Goal: Task Accomplishment & Management: Use online tool/utility

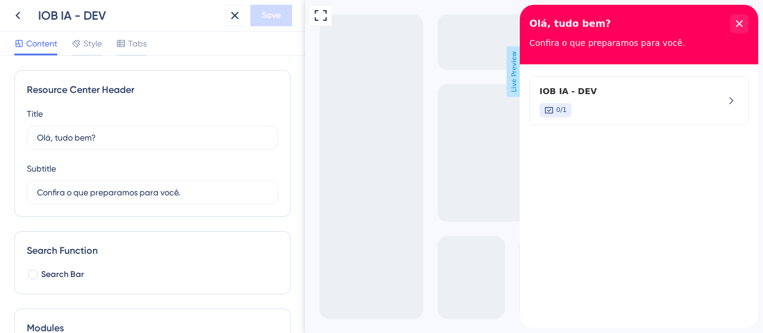
click at [26, 20] on button at bounding box center [17, 15] width 21 height 21
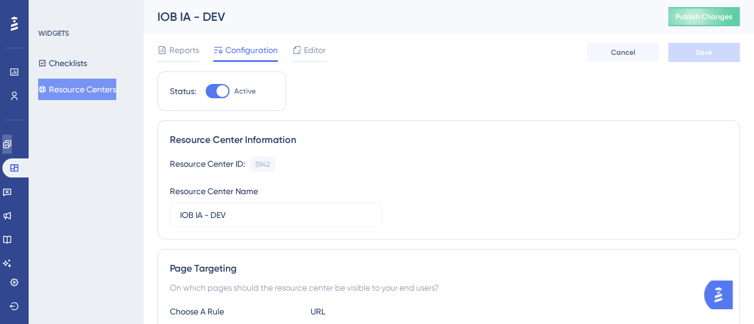
click at [12, 145] on link at bounding box center [7, 144] width 10 height 19
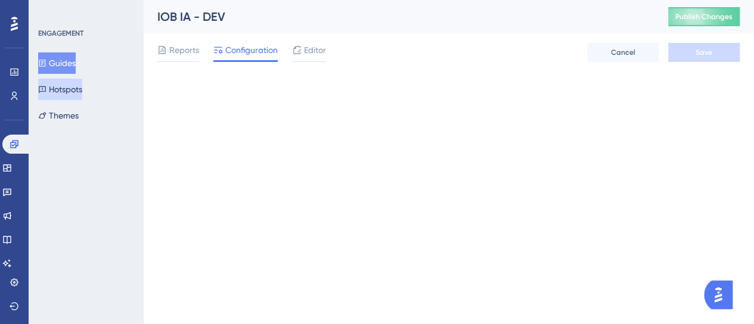
click at [69, 89] on button "Hotspots" at bounding box center [60, 89] width 44 height 21
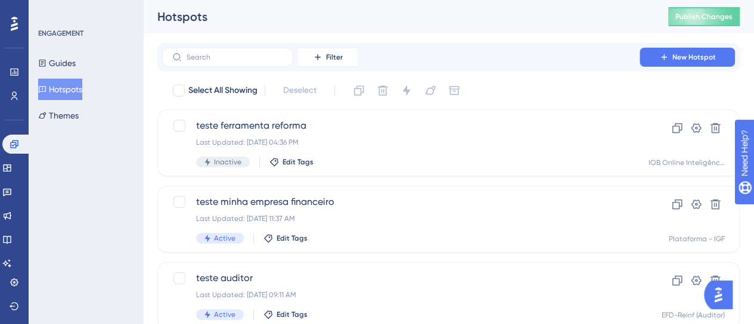
click at [328, 58] on span "Filter" at bounding box center [334, 57] width 17 height 10
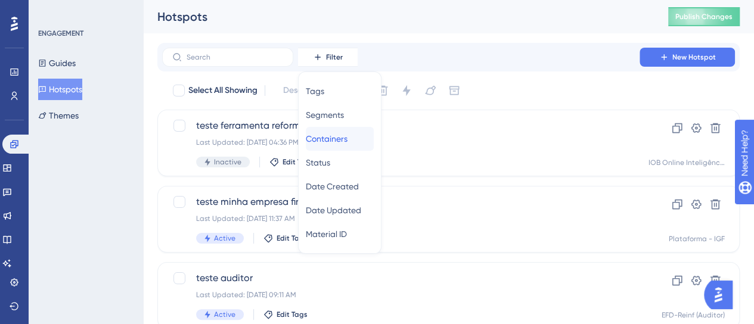
click at [346, 135] on span "Containers" at bounding box center [327, 139] width 42 height 14
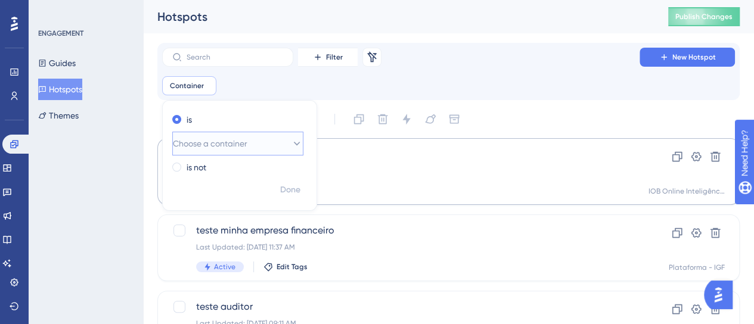
scroll to position [30, 0]
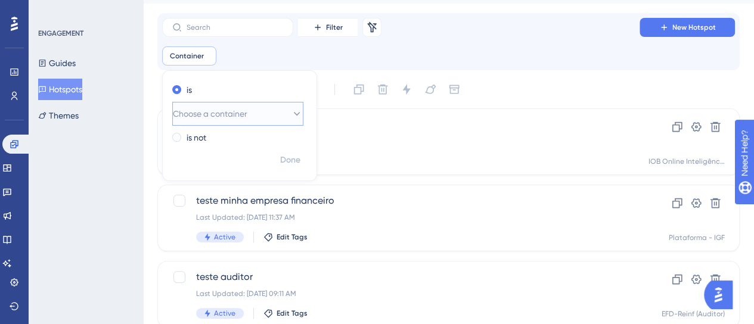
click at [238, 116] on span "Choose a container" at bounding box center [210, 114] width 75 height 14
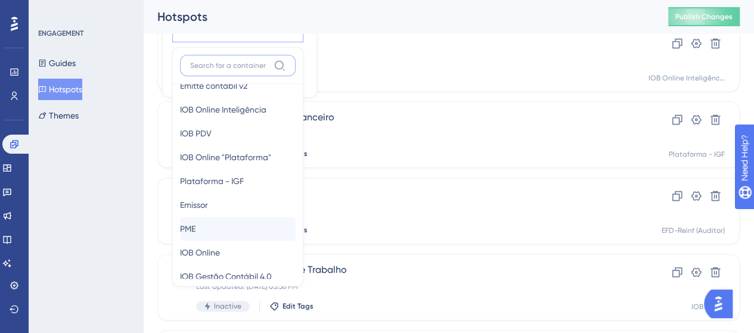
scroll to position [224, 0]
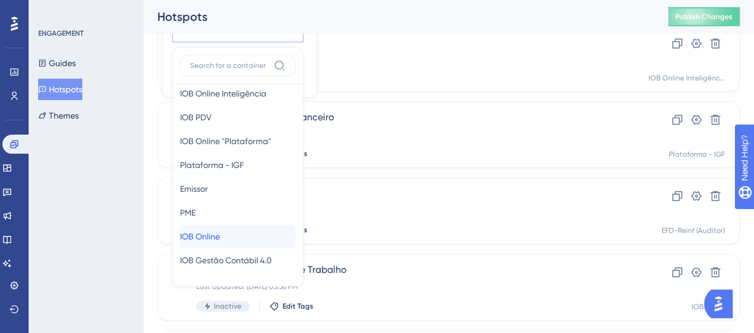
click at [246, 234] on div "IOB Online IOB Online" at bounding box center [238, 237] width 116 height 24
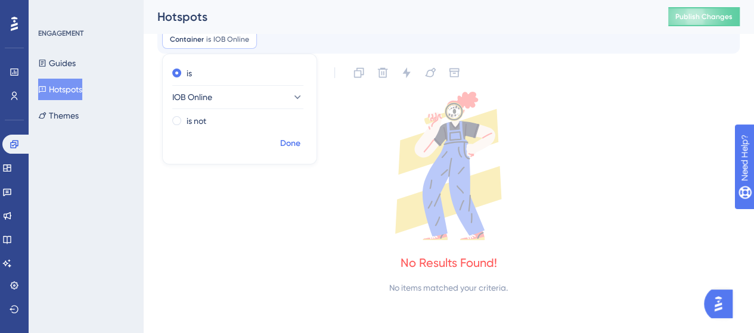
click at [284, 148] on span "Done" at bounding box center [290, 144] width 20 height 14
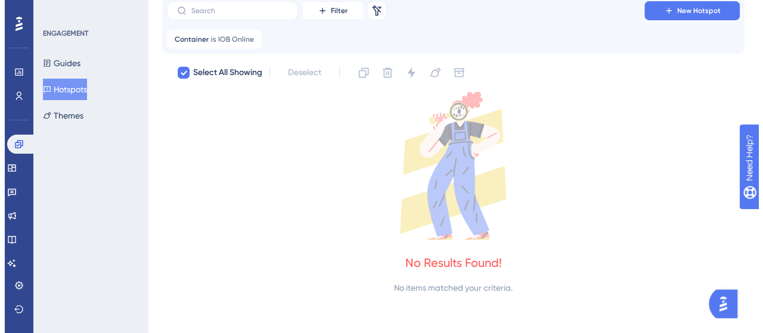
scroll to position [0, 0]
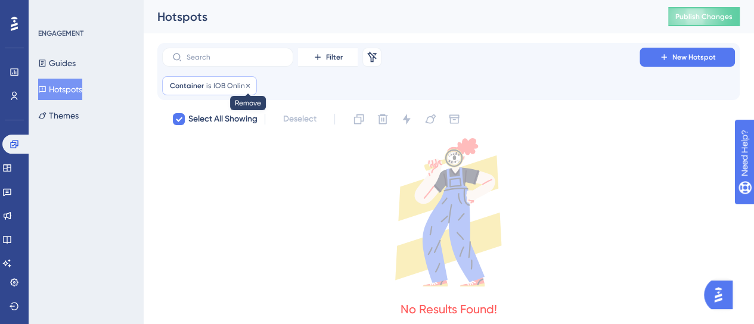
click at [246, 86] on icon at bounding box center [247, 85] width 7 height 7
checkbox input "false"
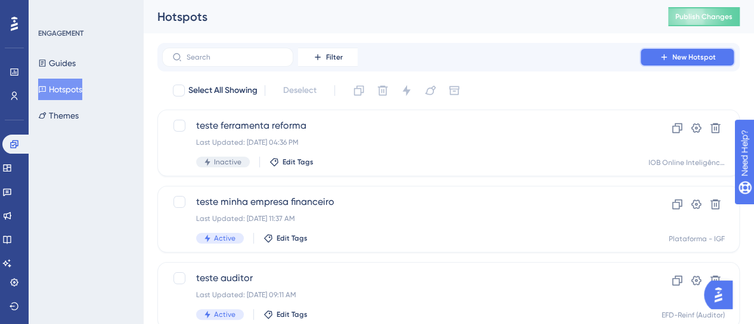
click at [688, 57] on span "New Hotspot" at bounding box center [695, 57] width 44 height 10
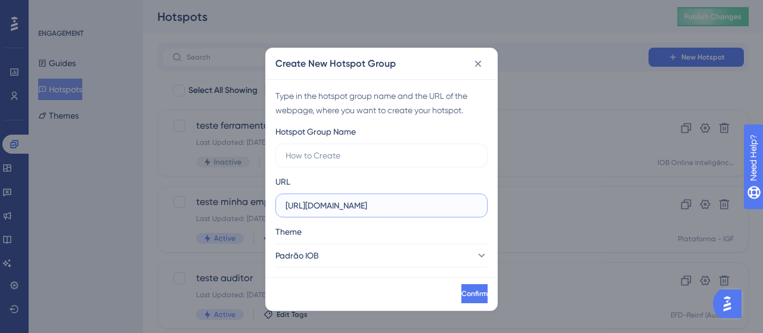
click at [337, 208] on input "[URL][DOMAIN_NAME]" at bounding box center [382, 205] width 192 height 13
paste input "[DOMAIN_NAME][URL]"
type input "[URL][DOMAIN_NAME]"
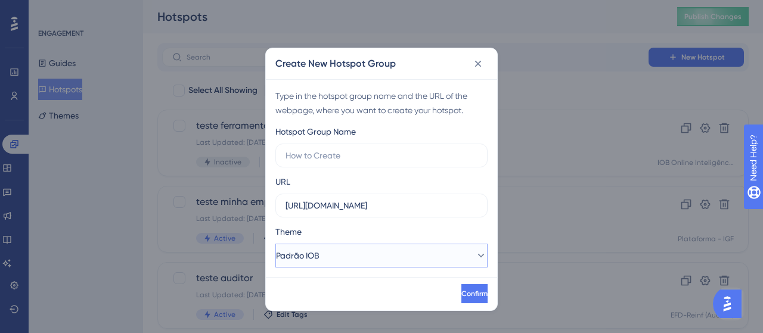
click at [344, 260] on button "Padrão IOB" at bounding box center [381, 256] width 212 height 24
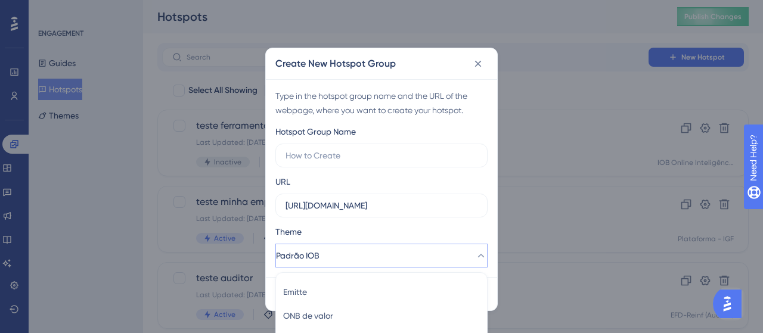
scroll to position [129, 0]
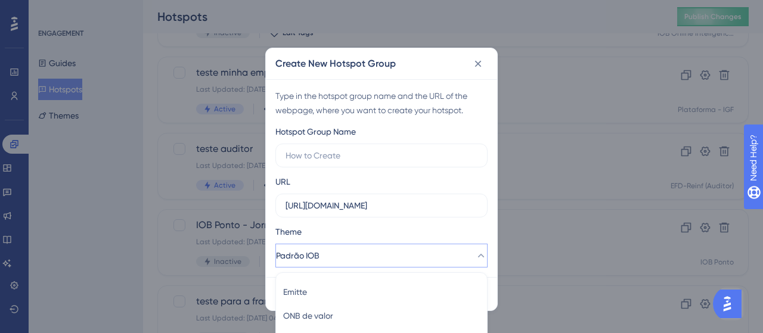
click at [357, 255] on button "Padrão IOB" at bounding box center [381, 256] width 212 height 24
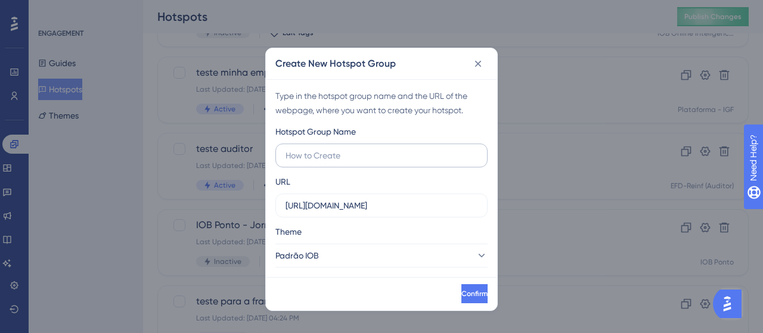
click at [370, 147] on label at bounding box center [381, 156] width 212 height 24
click at [370, 149] on input "text" at bounding box center [382, 155] width 192 height 13
type input "Nova versão IOL Inteligência"
click at [459, 305] on div "Confirm" at bounding box center [381, 293] width 231 height 33
click at [460, 298] on span "Confirm" at bounding box center [473, 294] width 26 height 10
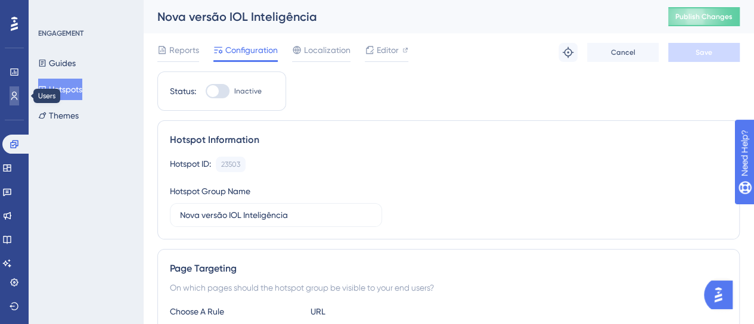
click at [11, 97] on icon at bounding box center [15, 96] width 10 height 10
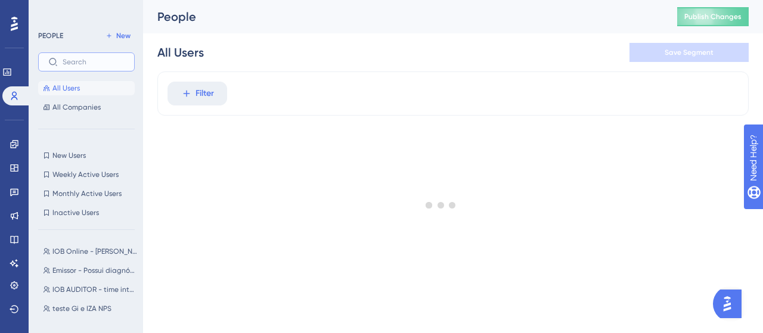
click at [98, 61] on input "text" at bounding box center [94, 62] width 62 height 8
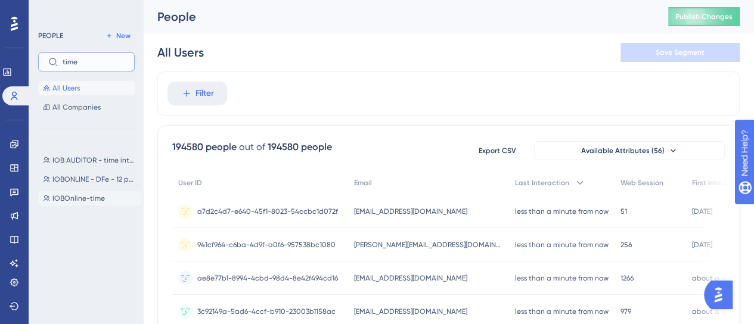
type input "time"
click at [92, 194] on span "IOBOnline-time" at bounding box center [78, 199] width 52 height 10
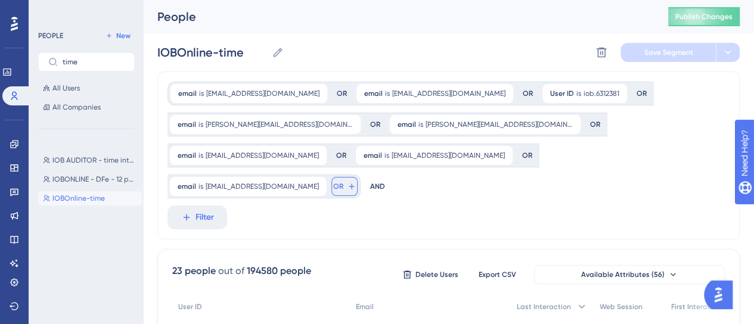
click at [358, 177] on button "OR" at bounding box center [344, 186] width 26 height 19
click at [343, 182] on span "OR" at bounding box center [338, 187] width 10 height 10
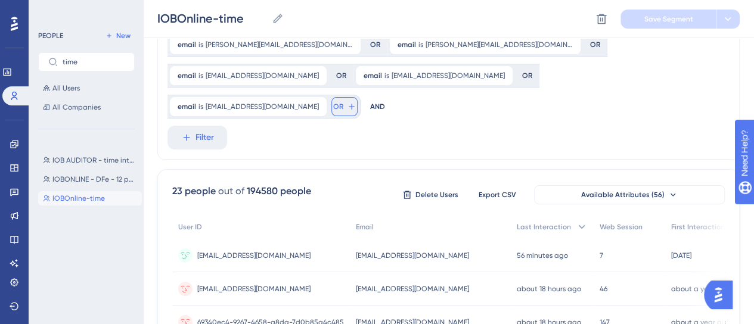
click at [358, 97] on button "OR" at bounding box center [344, 106] width 26 height 19
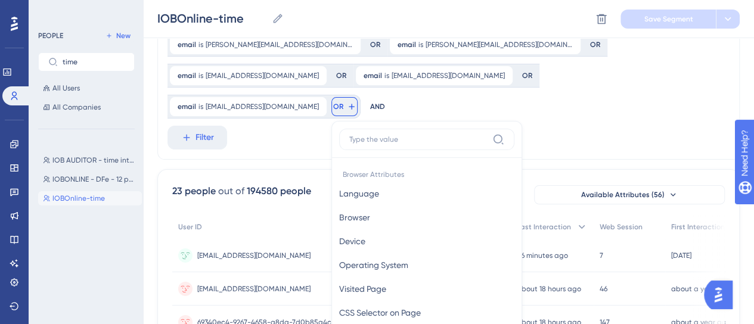
scroll to position [132, 0]
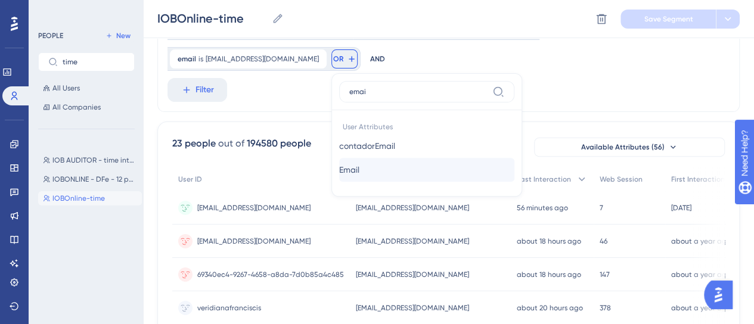
type input "emai"
click at [360, 163] on span "Email" at bounding box center [349, 170] width 20 height 14
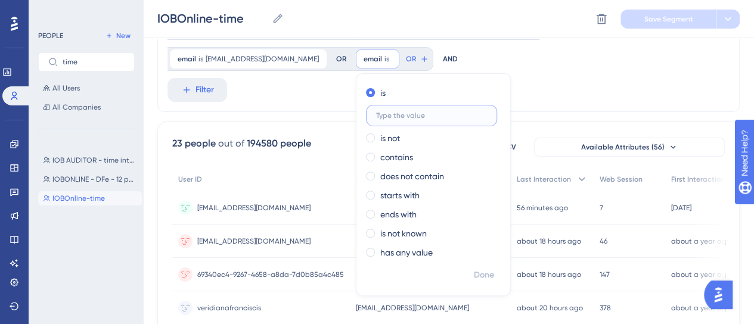
paste input "[EMAIL_ADDRESS][DOMAIN_NAME]"
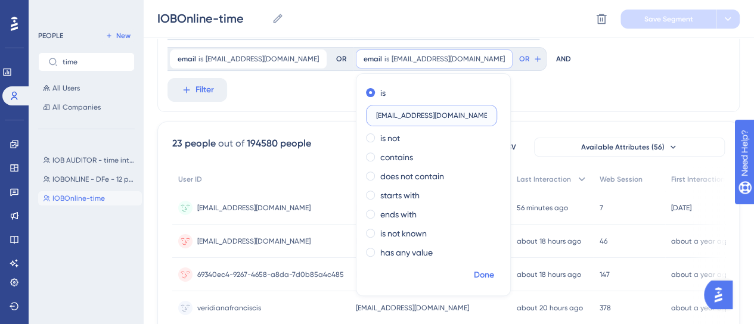
type input "[EMAIL_ADDRESS][DOMAIN_NAME]"
click at [494, 268] on span "Done" at bounding box center [484, 275] width 20 height 14
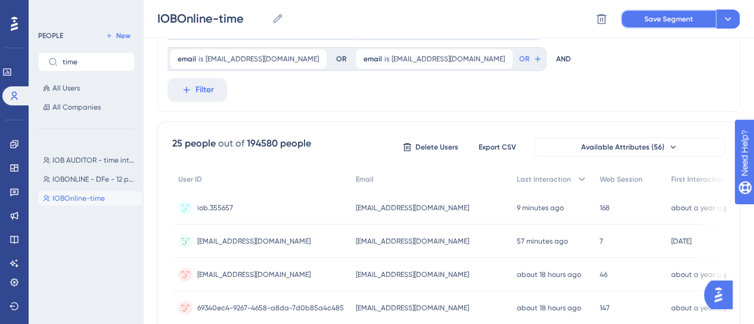
click at [625, 20] on button "Save Segment" at bounding box center [668, 19] width 95 height 19
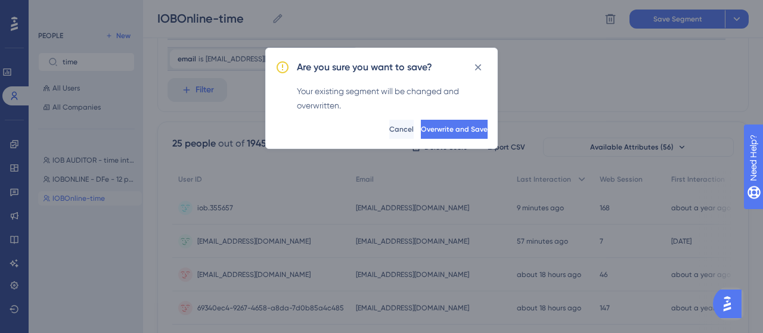
click at [439, 131] on span "Overwrite and Save" at bounding box center [454, 130] width 67 height 10
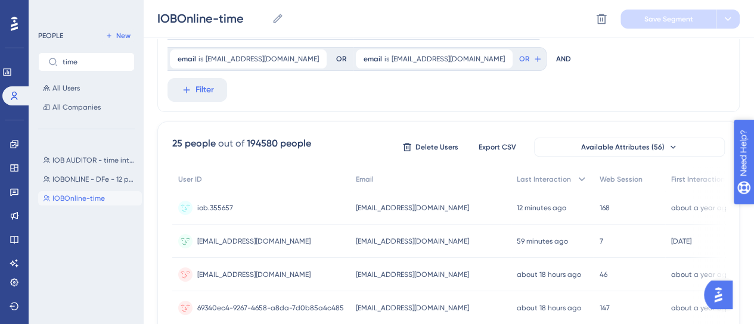
drag, startPoint x: 754, startPoint y: 210, endPoint x: 1473, endPoint y: 389, distance: 741.4
click at [754, 211] on icon "open resource center" at bounding box center [750, 214] width 13 height 13
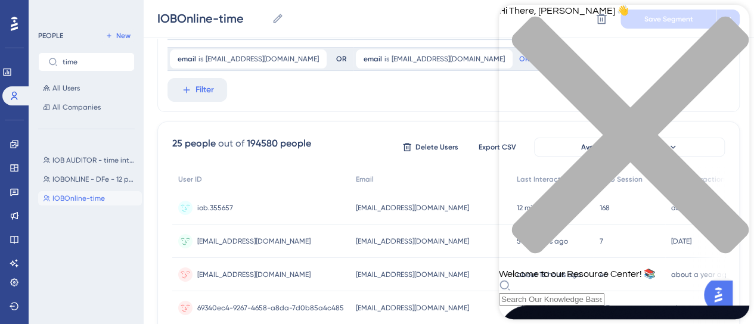
click at [574, 280] on div "Resource Center Header" at bounding box center [624, 293] width 250 height 26
click at [574, 73] on div "Hi There, [PERSON_NAME] 👋 Welcome to our Resource Center! 📚" at bounding box center [624, 155] width 250 height 301
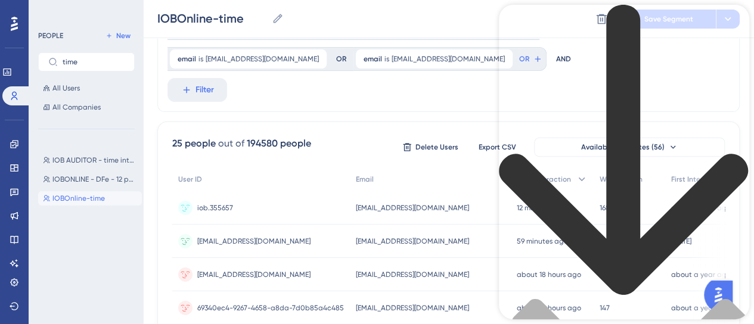
scroll to position [60, 0]
type input "gif"
drag, startPoint x: 736, startPoint y: 25, endPoint x: 696, endPoint y: 35, distance: 41.7
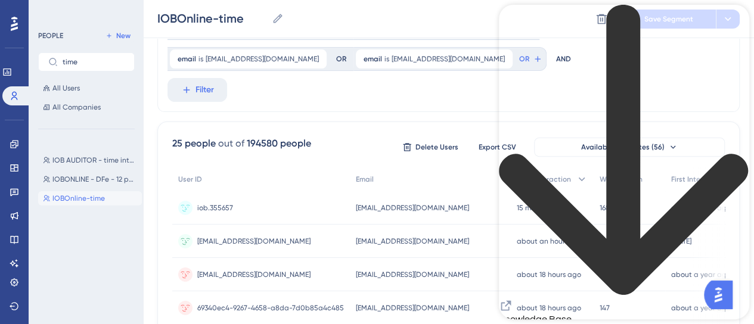
click at [522, 25] on icon "back to header" at bounding box center [624, 151] width 250 height 292
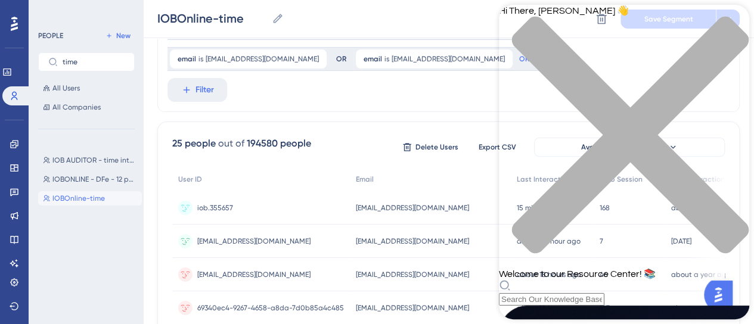
click at [577, 280] on div "Resource Center Header" at bounding box center [624, 293] width 250 height 26
click at [573, 280] on div "Resource Center Header" at bounding box center [624, 293] width 250 height 26
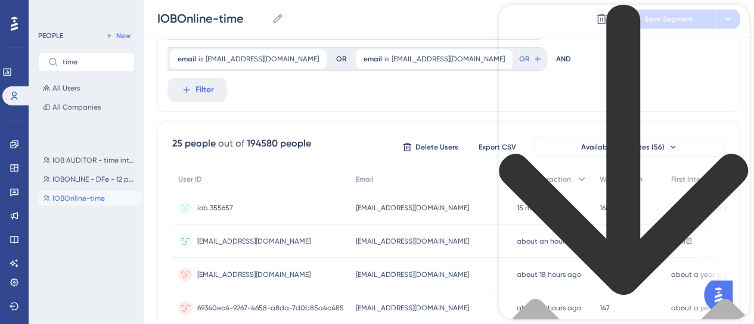
paste input "mage can not be larger than 10MB"
type input "image can not be larger than 10MB"
